Goal: Information Seeking & Learning: Understand process/instructions

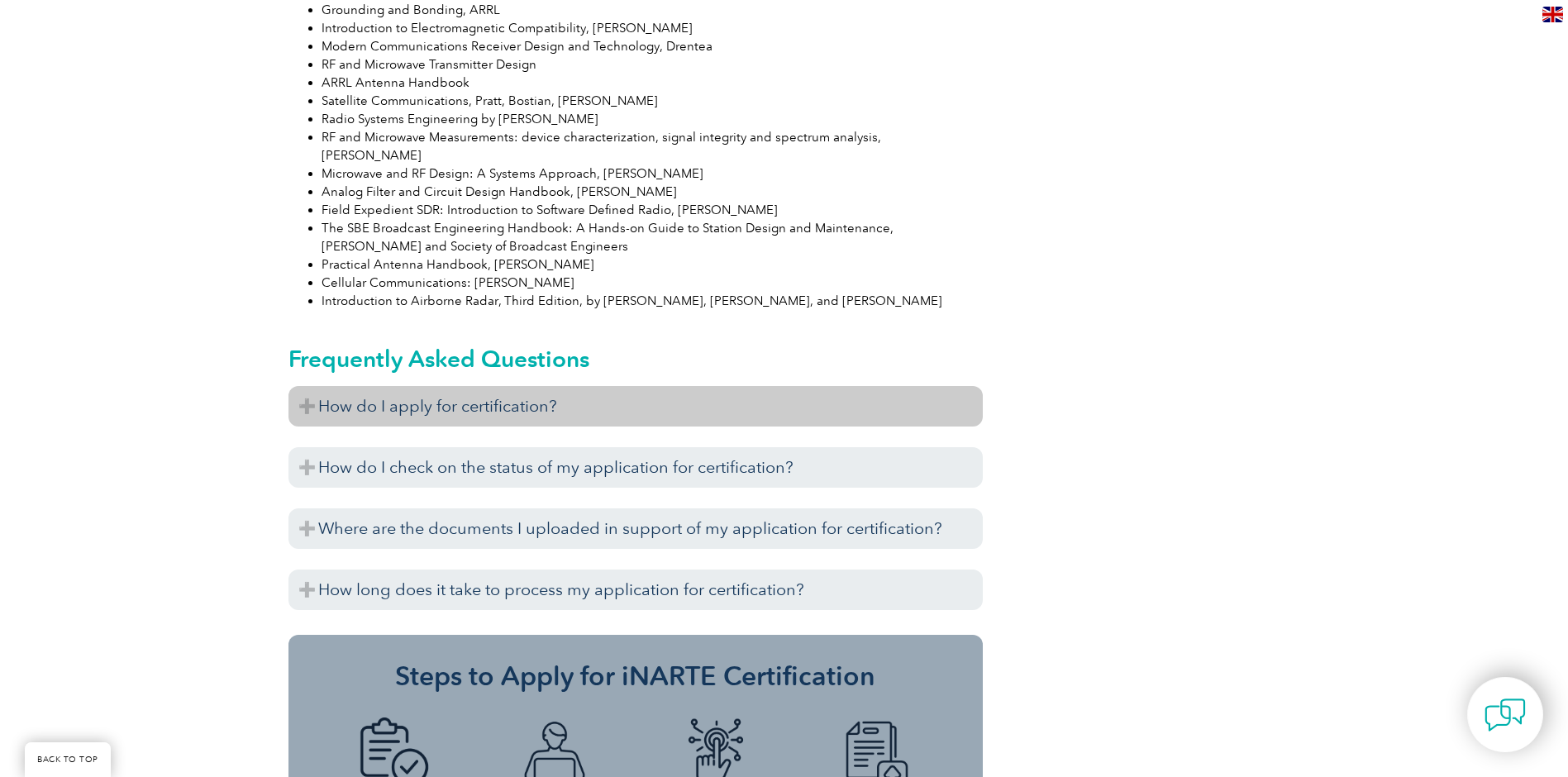
scroll to position [2067, 0]
click at [540, 387] on h3 "How do I apply for certification?" at bounding box center [635, 406] width 695 height 40
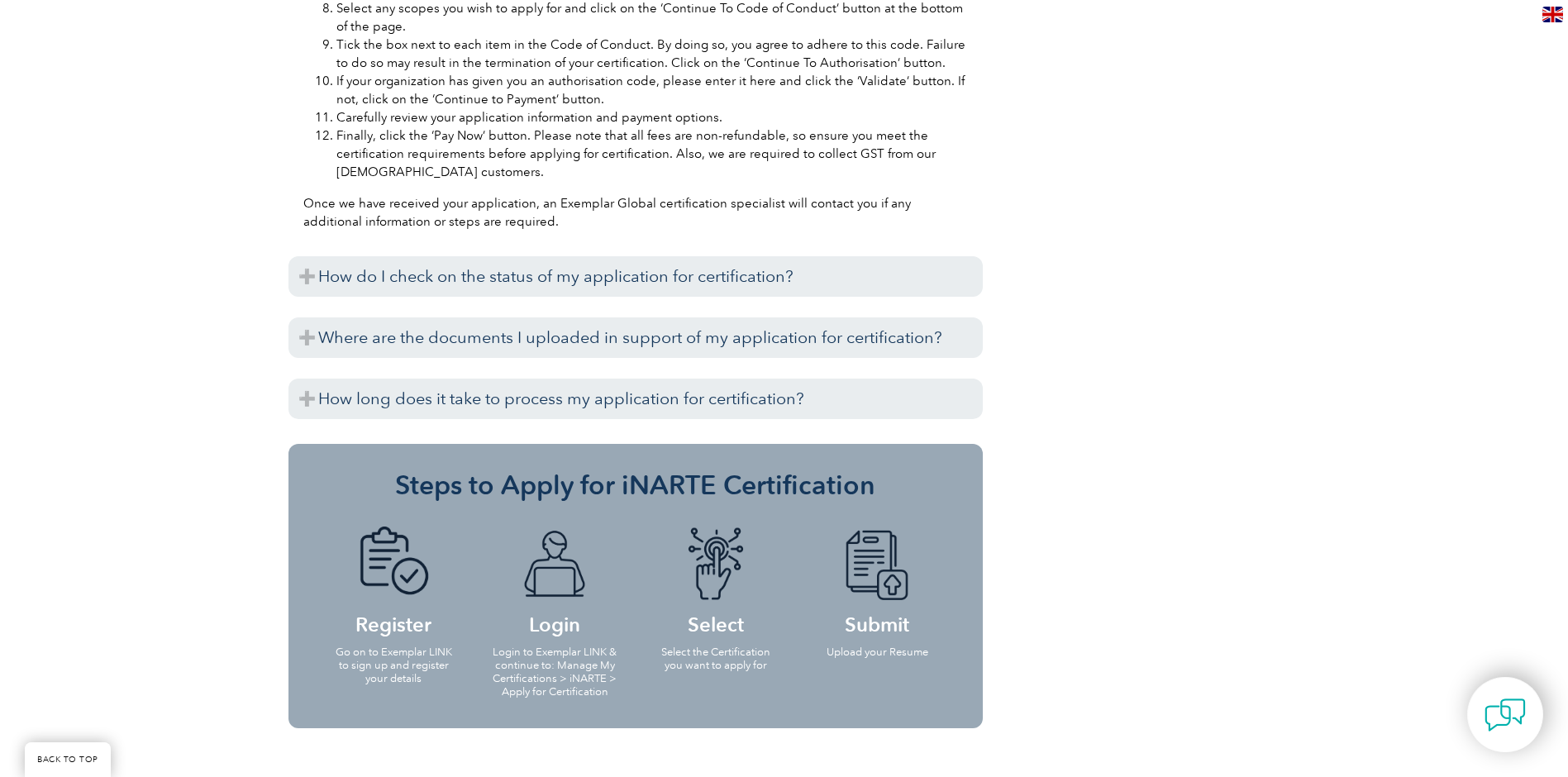
scroll to position [2976, 0]
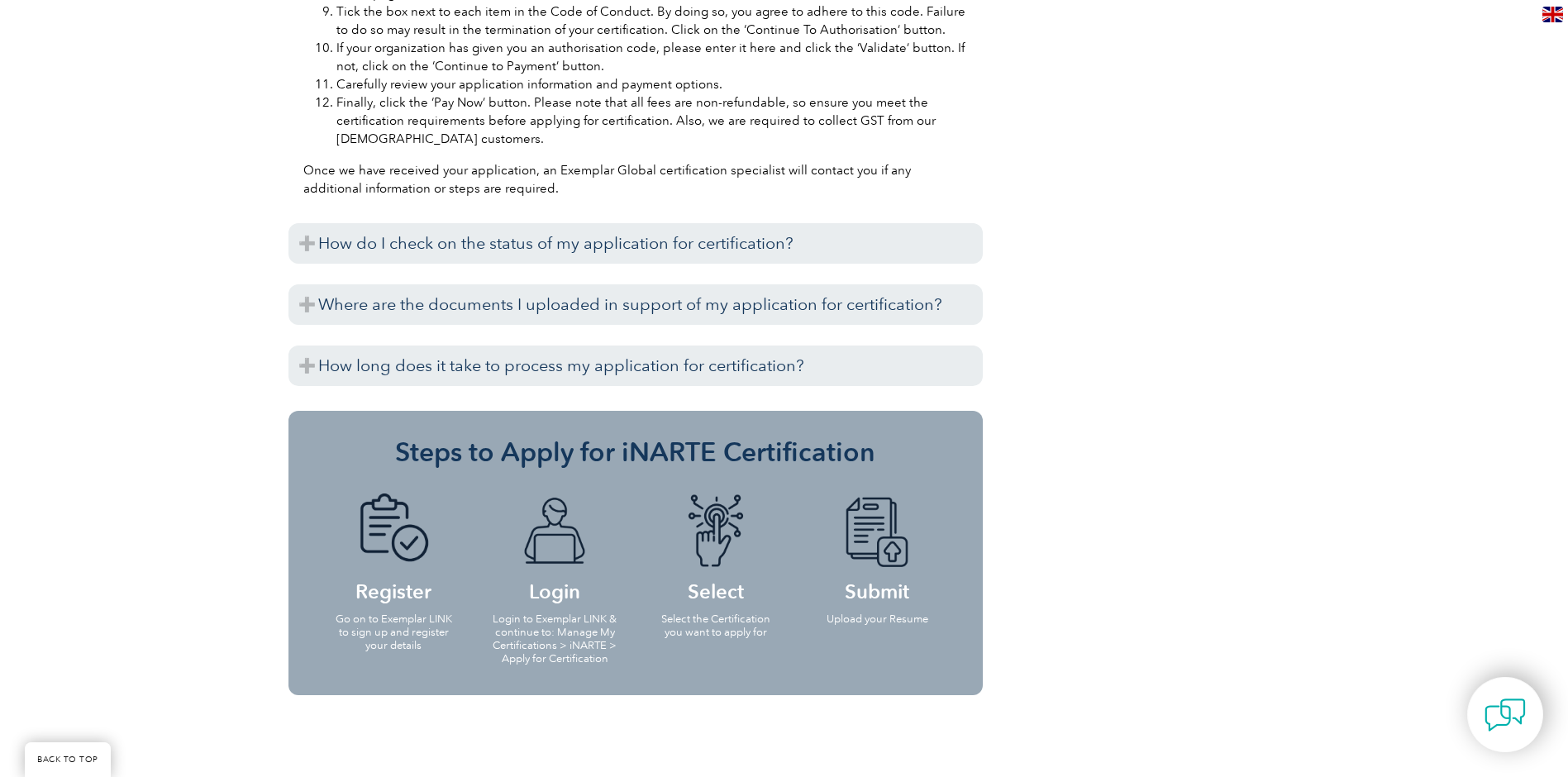
click at [896, 499] on img at bounding box center [877, 531] width 91 height 76
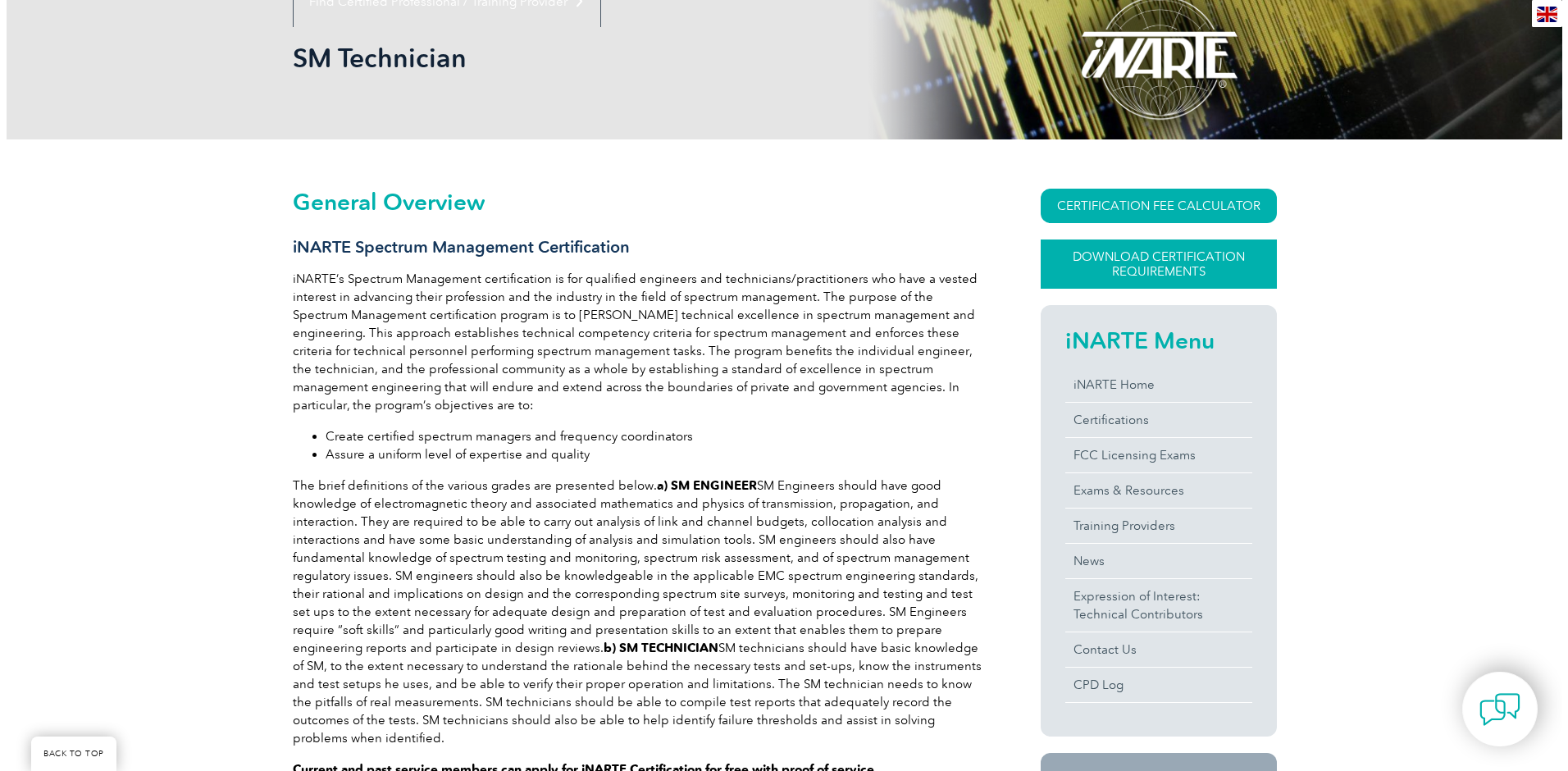
scroll to position [246, 0]
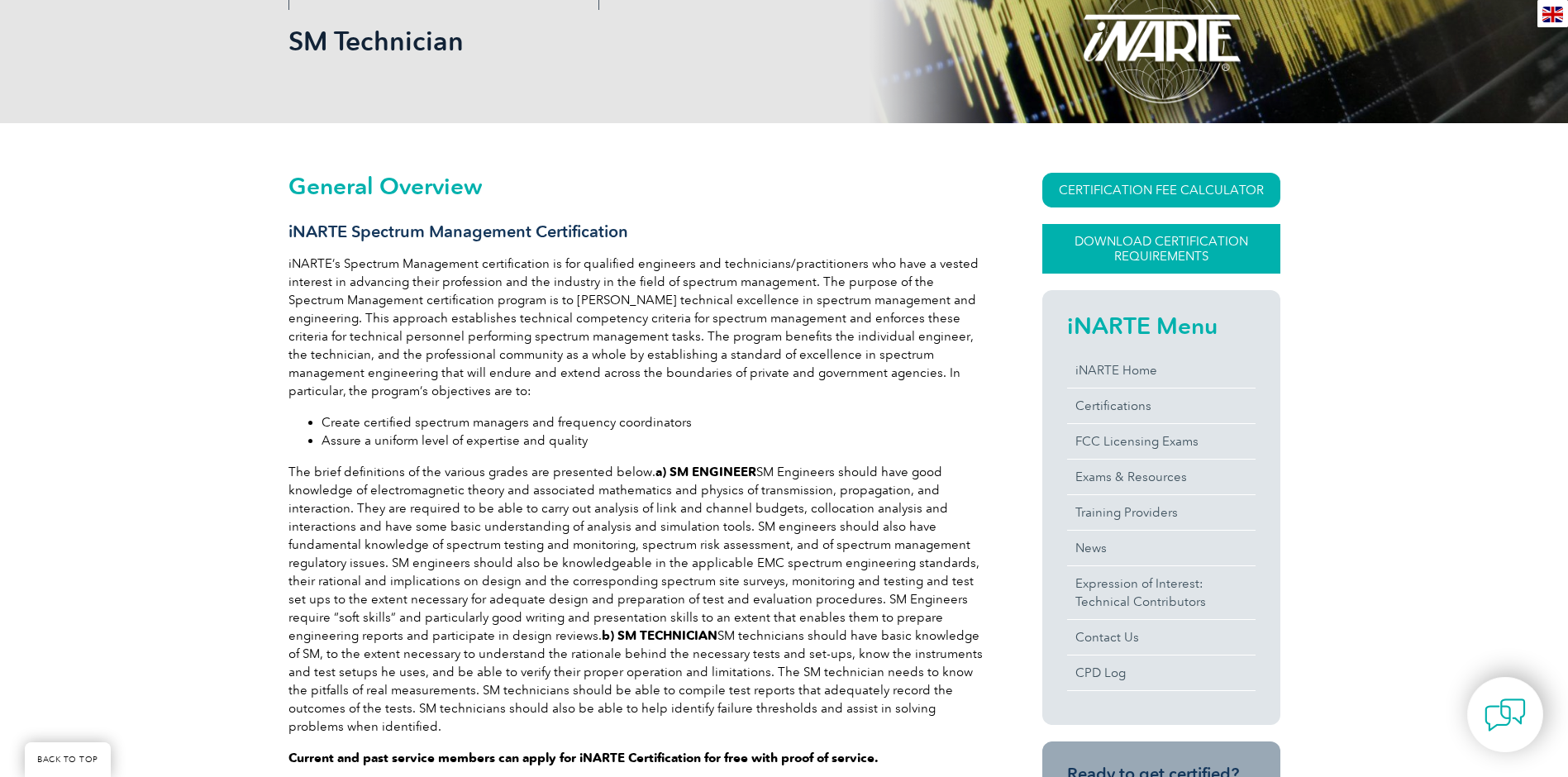
click at [1200, 258] on link "Download Certification Requirements" at bounding box center [1162, 248] width 238 height 49
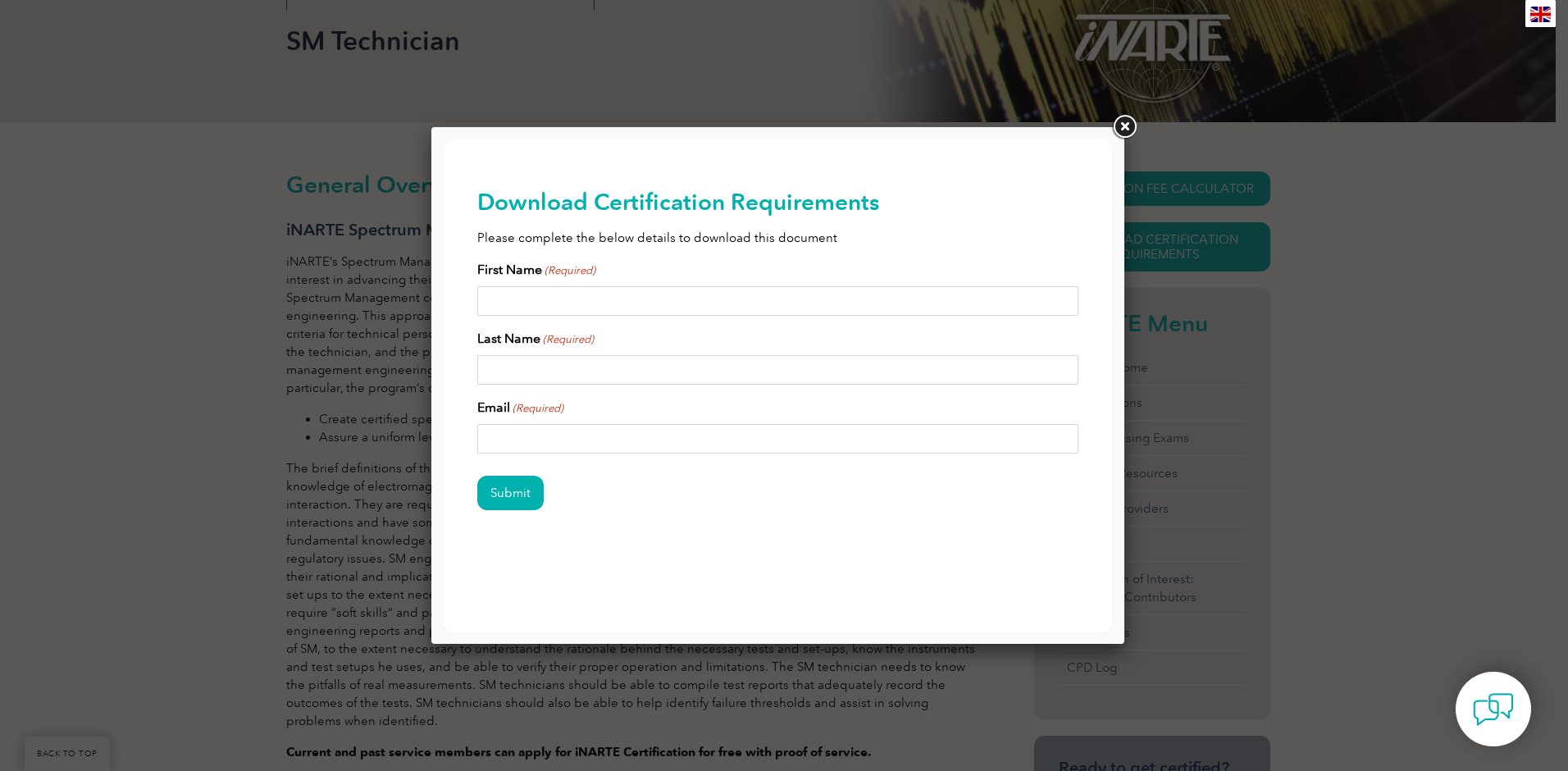
click at [566, 294] on input "First Name (Required)" at bounding box center [779, 300] width 602 height 29
type input "Li"
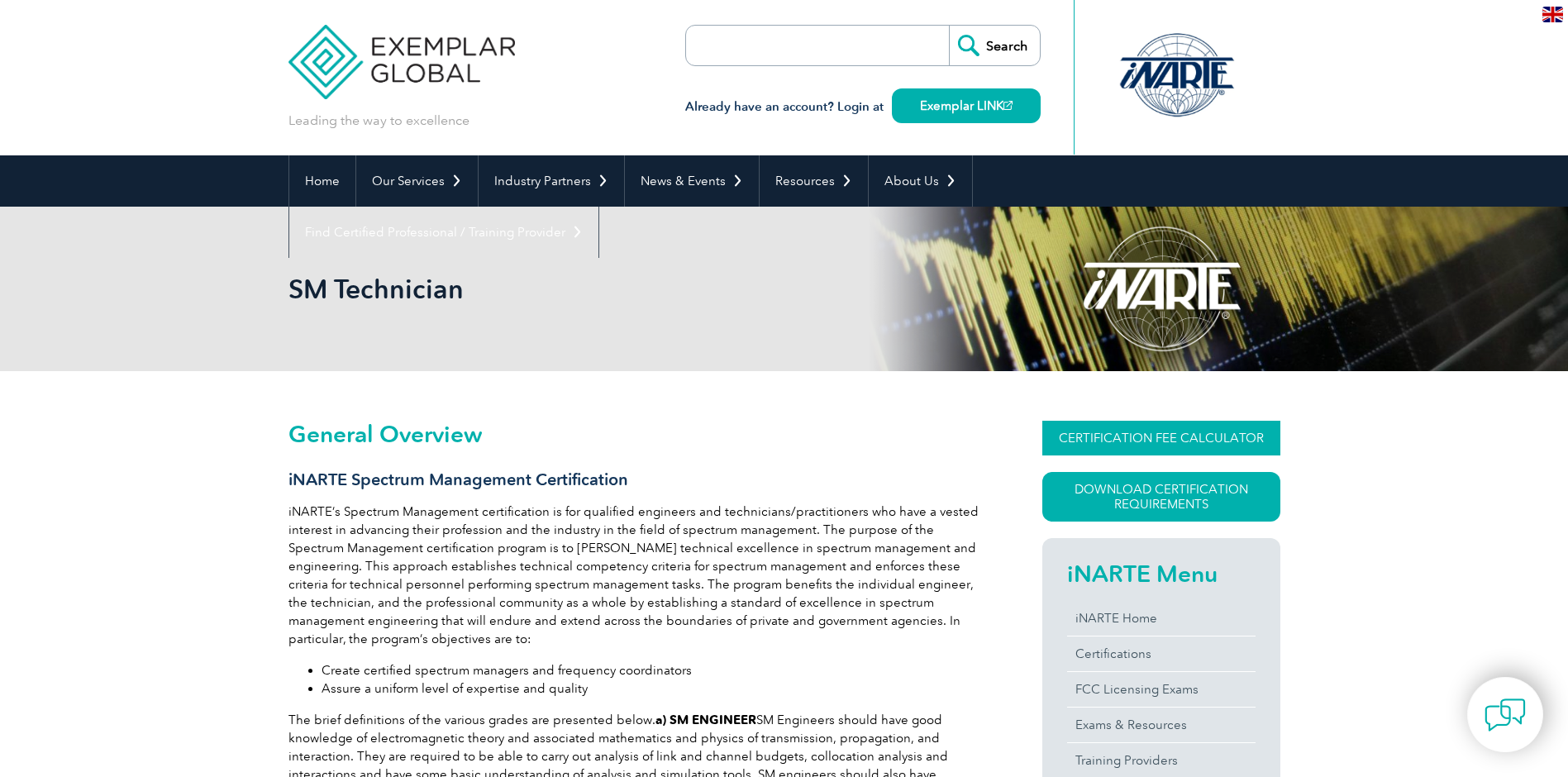
click at [1156, 440] on link "CERTIFICATION FEE CALCULATOR" at bounding box center [1162, 438] width 238 height 35
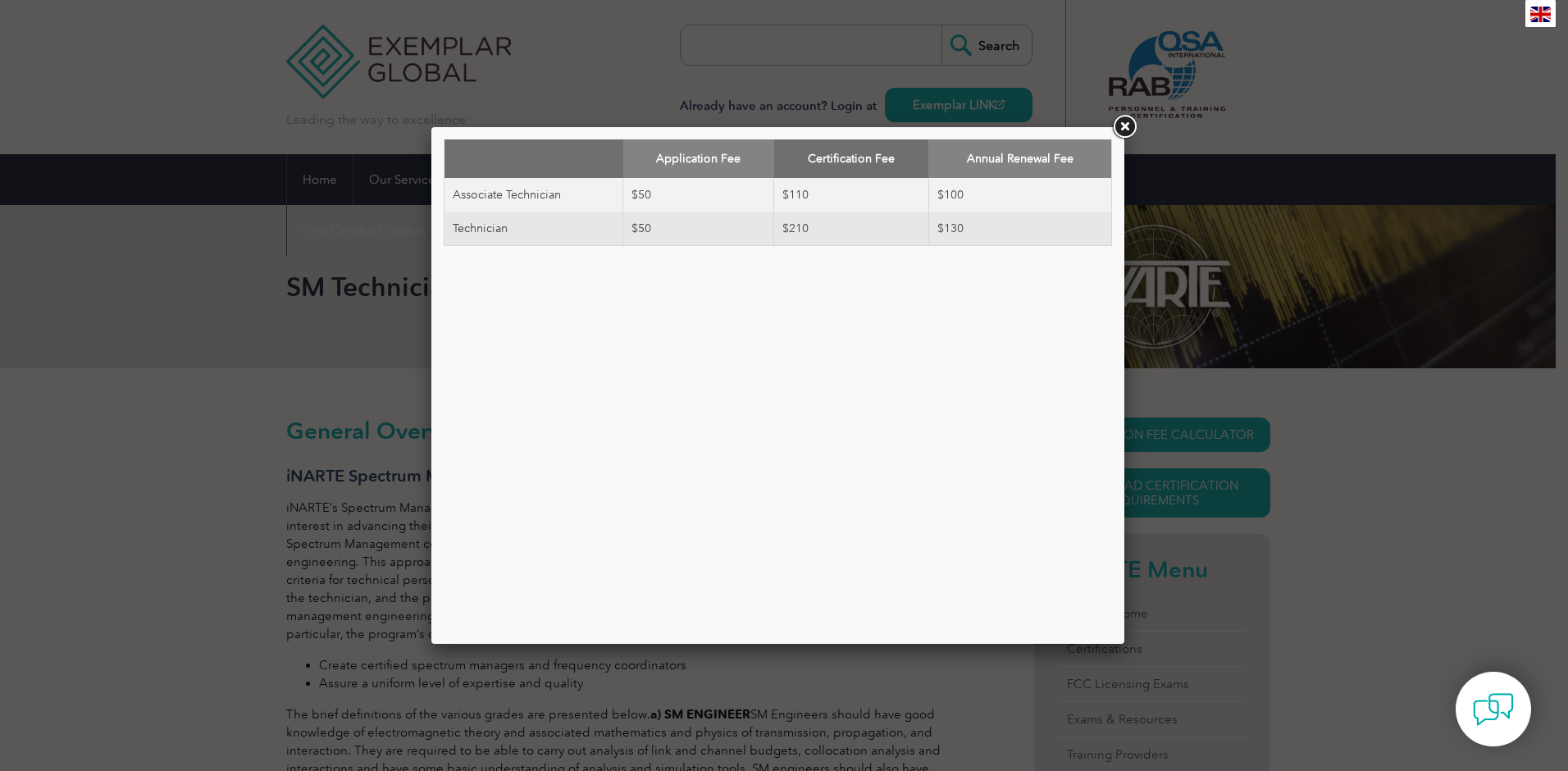
click at [1131, 123] on link at bounding box center [1124, 127] width 29 height 29
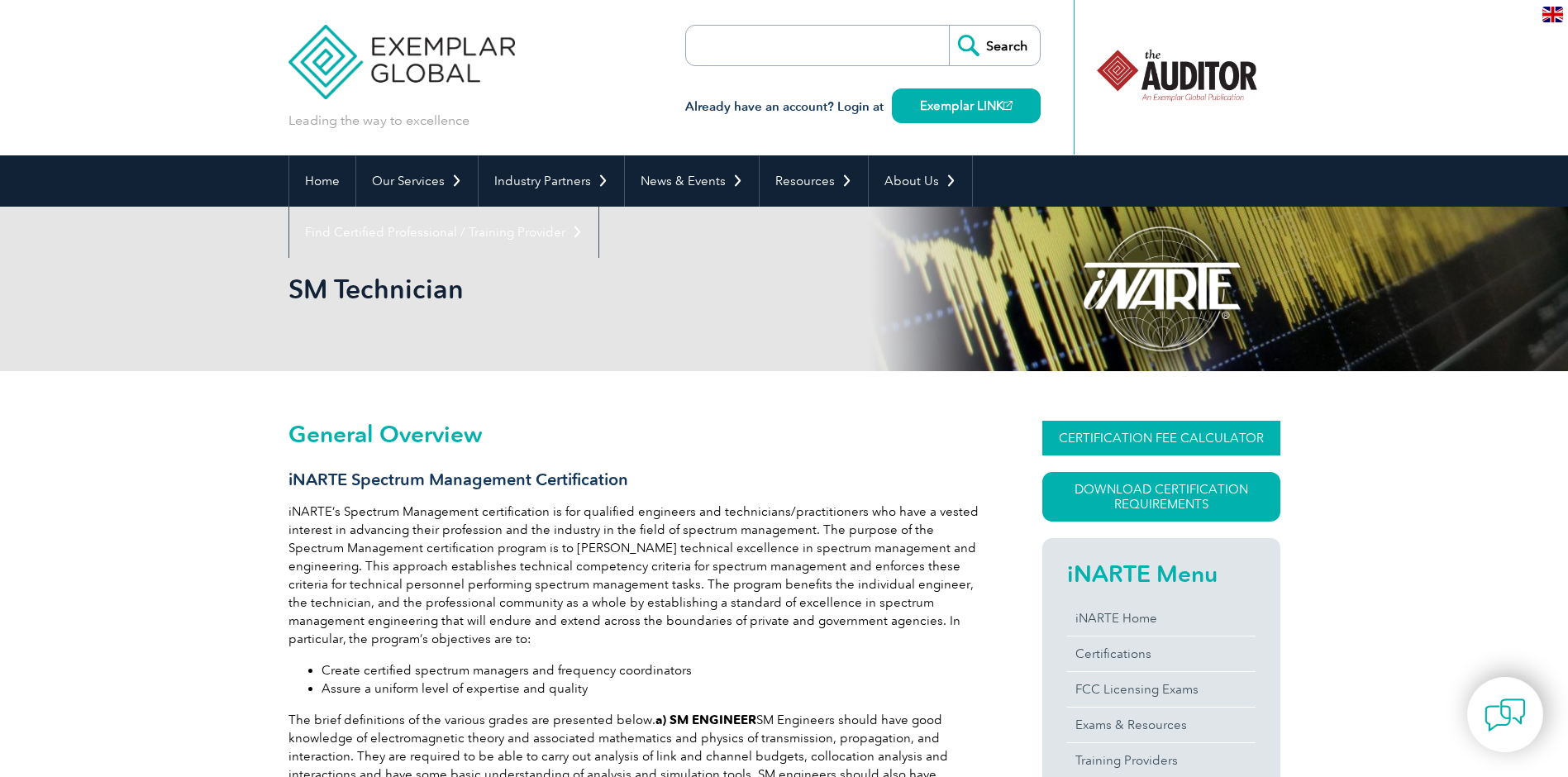
click at [1189, 439] on link "CERTIFICATION FEE CALCULATOR" at bounding box center [1162, 438] width 238 height 35
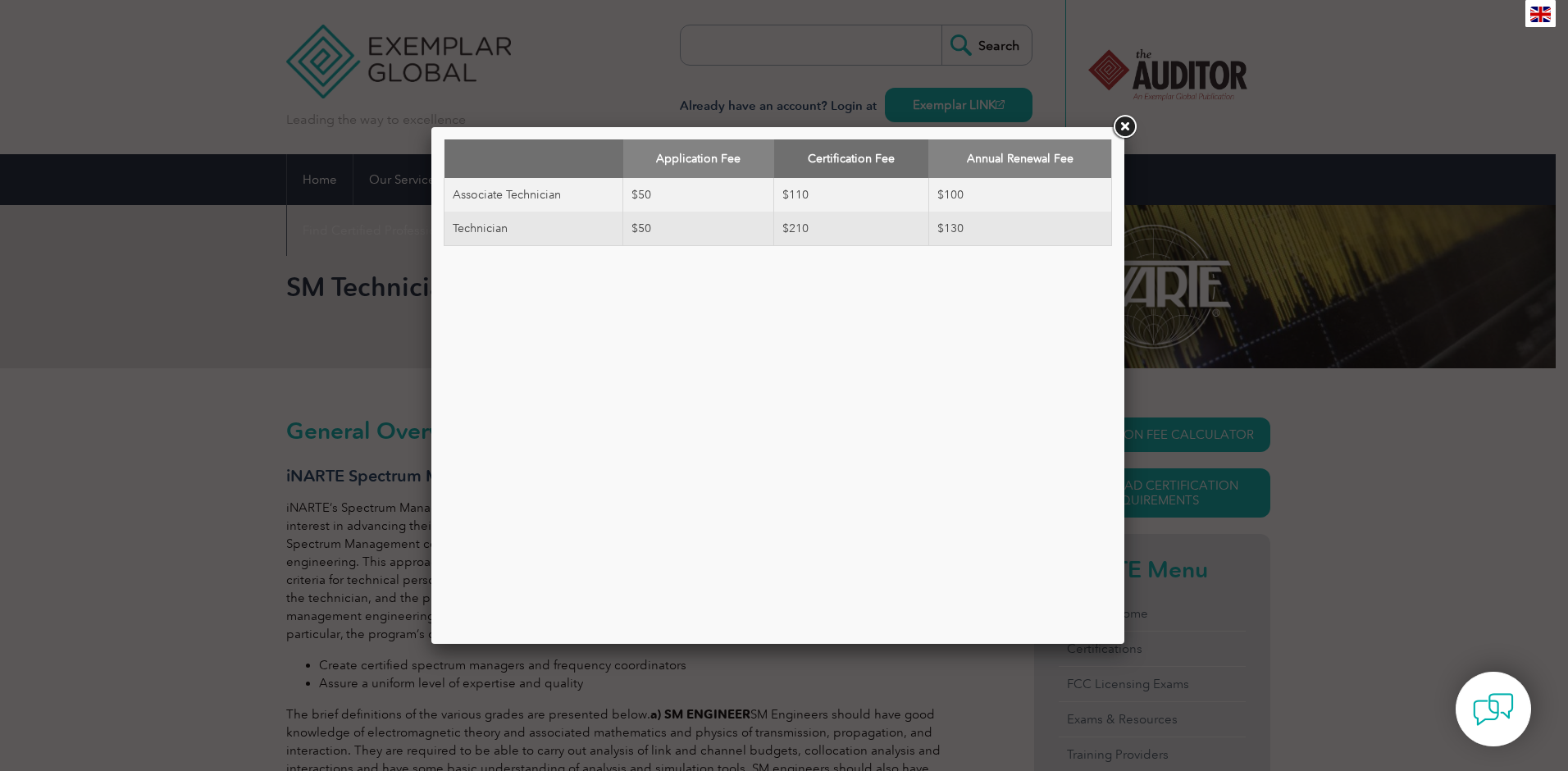
click at [1116, 127] on link at bounding box center [1124, 127] width 29 height 29
